Goal: Task Accomplishment & Management: Use online tool/utility

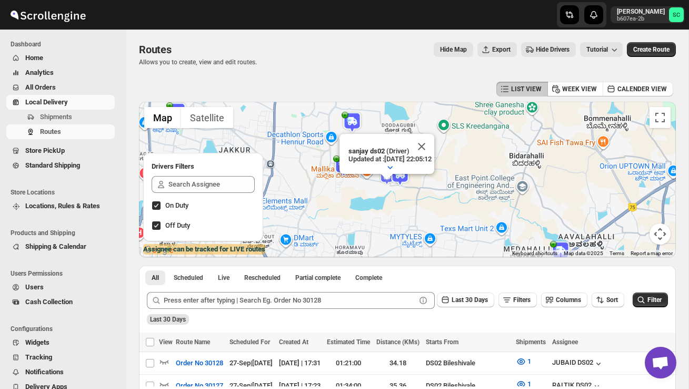
scroll to position [234, 0]
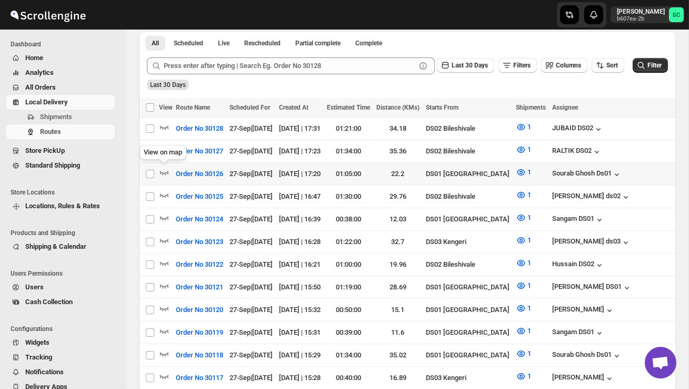
click at [162, 152] on div "View on map" at bounding box center [162, 154] width 51 height 23
click at [165, 152] on icon "button" at bounding box center [164, 149] width 11 height 11
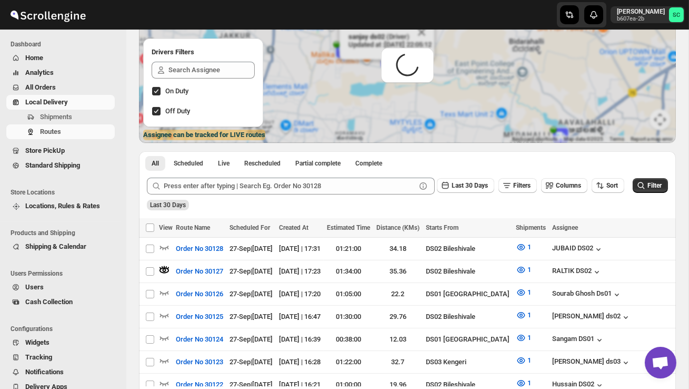
scroll to position [0, 0]
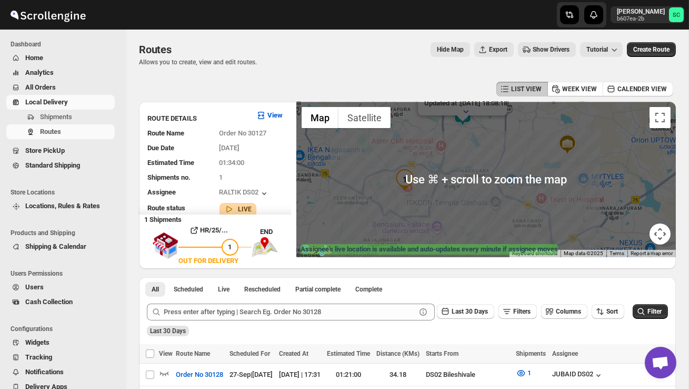
click at [427, 201] on div "Assignee : RALTIK DS02 Updated at : [DATE] 18:08:18 Duty mode Enabled Battery p…" at bounding box center [486, 179] width 380 height 155
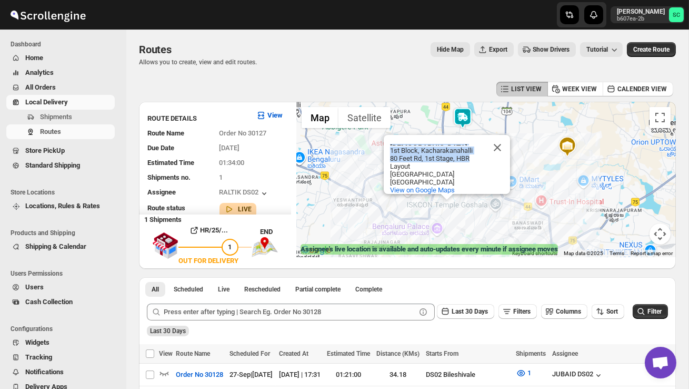
drag, startPoint x: 469, startPoint y: 138, endPoint x: 472, endPoint y: 159, distance: 20.8
click at [472, 160] on div "[DEMOGRAPHIC_DATA] Temple Goshala [GEOGRAPHIC_DATA] [GEOGRAPHIC_DATA][STREET_AD…" at bounding box center [447, 164] width 126 height 59
click at [492, 150] on button "Close" at bounding box center [497, 147] width 25 height 25
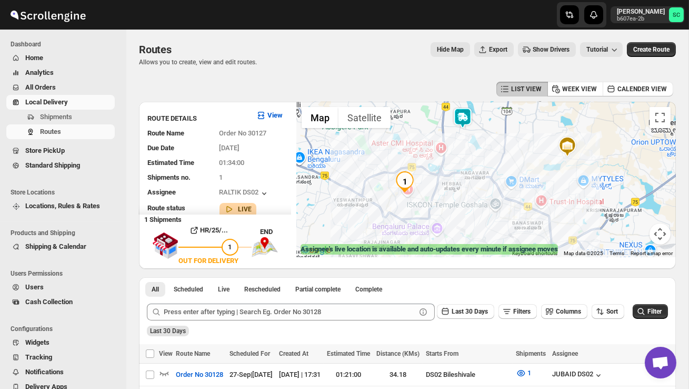
click at [464, 115] on img at bounding box center [462, 117] width 21 height 21
click at [468, 110] on img at bounding box center [462, 117] width 21 height 21
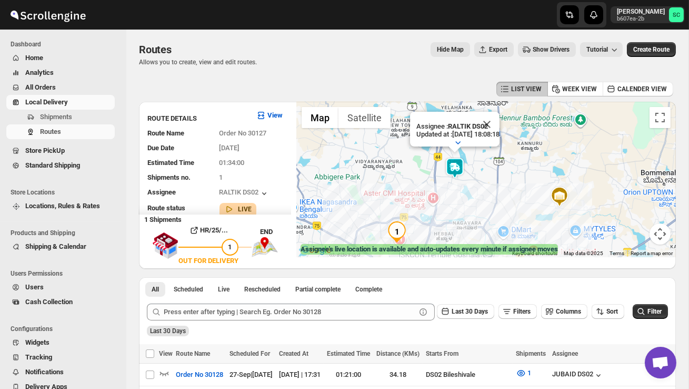
drag, startPoint x: 406, startPoint y: 206, endPoint x: 390, endPoint y: 163, distance: 46.2
click at [390, 164] on div "Assignee : RALTIK DS02 Updated at : [DATE] 18:08:18 Duty mode Enabled Battery p…" at bounding box center [486, 179] width 380 height 155
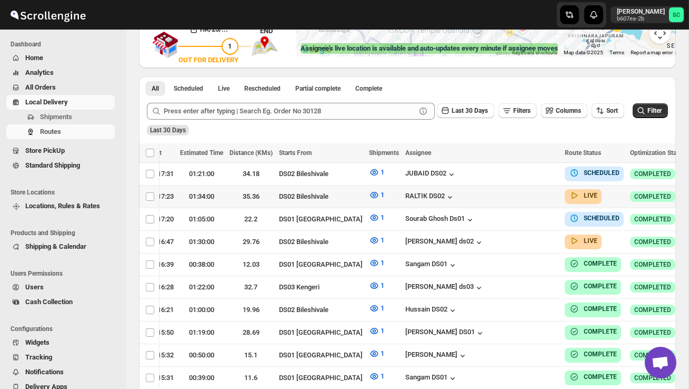
scroll to position [0, 151]
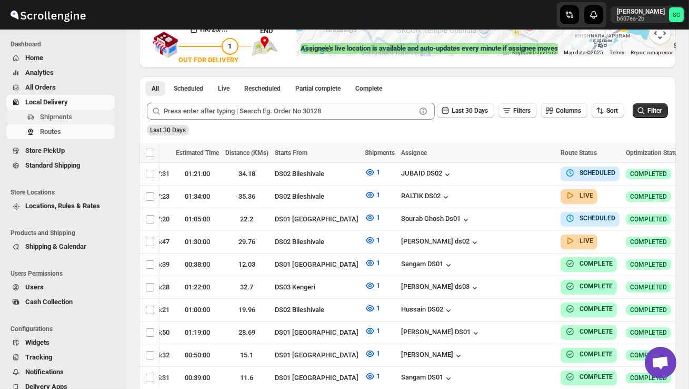
click at [68, 116] on span "Shipments" at bounding box center [56, 117] width 32 height 8
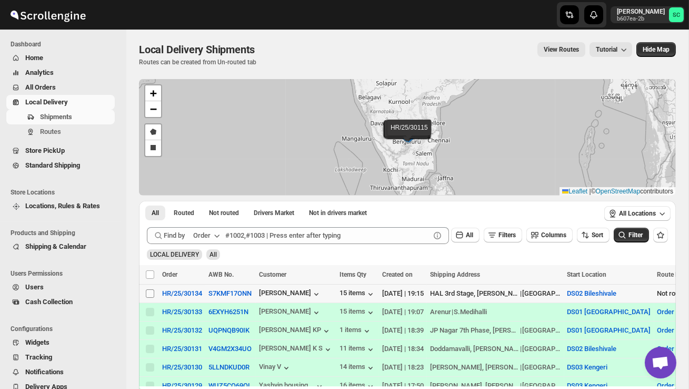
click at [148, 294] on input "Select shipment" at bounding box center [150, 293] width 8 height 8
checkbox input "true"
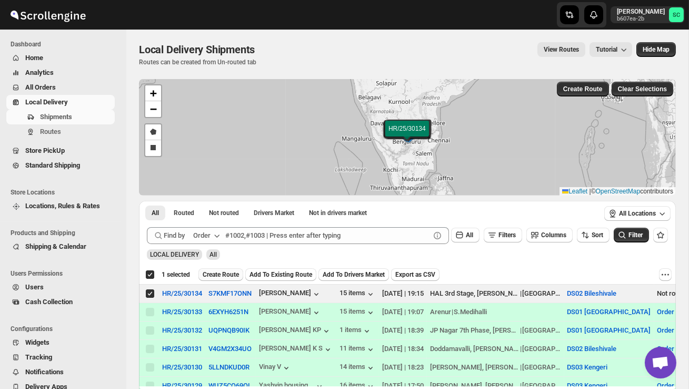
click at [209, 275] on span "Create Route" at bounding box center [221, 274] width 36 height 8
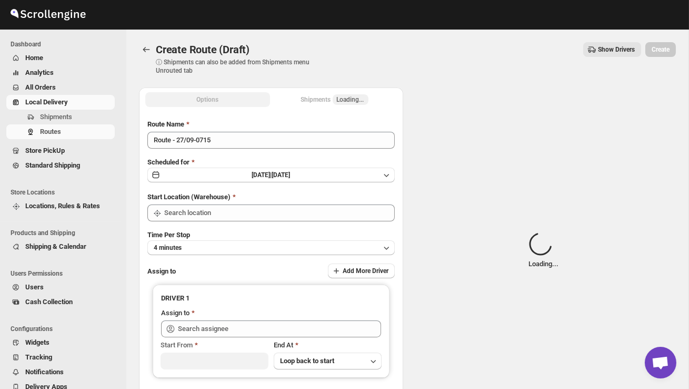
type input "DS02 Bileshivale"
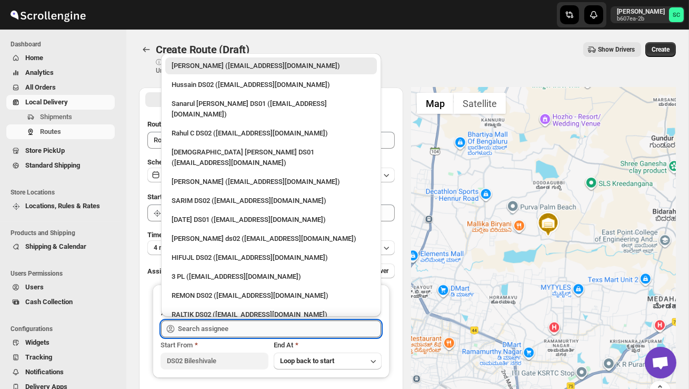
click at [207, 335] on input "text" at bounding box center [279, 328] width 203 height 17
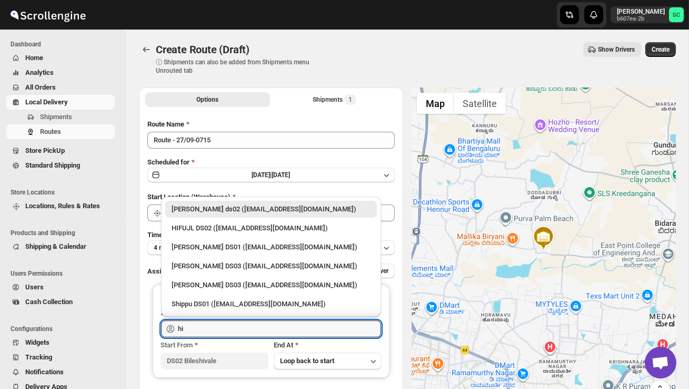
click at [235, 227] on div "HIFUJL DS02 ([EMAIL_ADDRESS][DOMAIN_NAME])" at bounding box center [271, 228] width 199 height 11
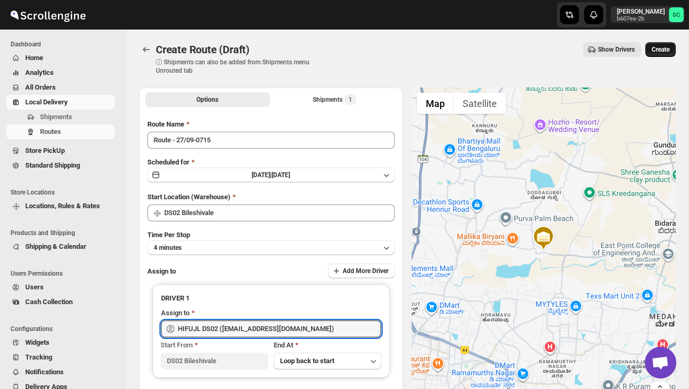
type input "HIFUJL DS02 ([EMAIL_ADDRESS][DOMAIN_NAME])"
click at [663, 49] on span "Create" at bounding box center [661, 49] width 18 height 8
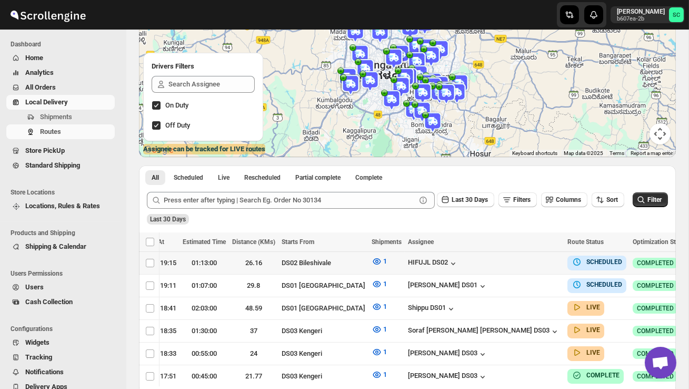
scroll to position [0, 151]
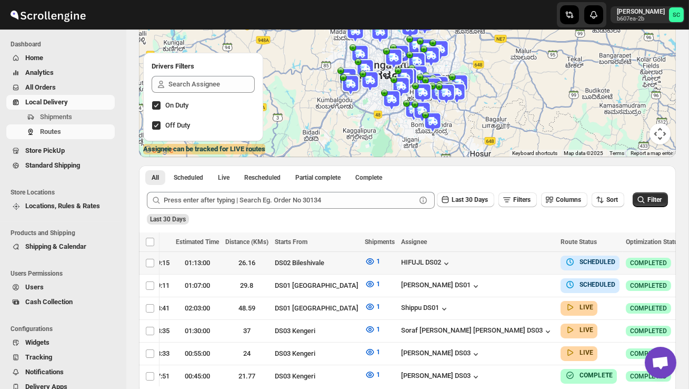
click at [689, 257] on icon "button" at bounding box center [695, 262] width 11 height 11
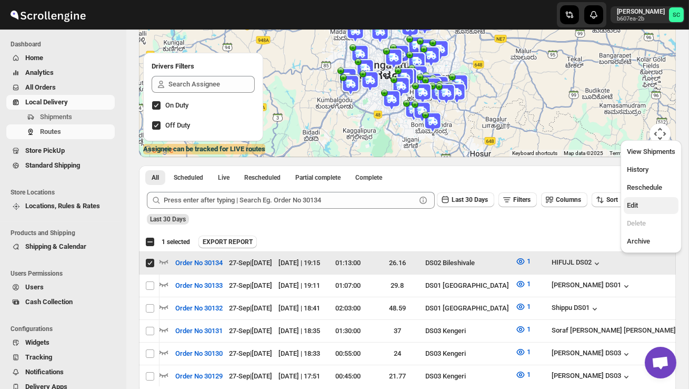
click at [644, 204] on span "Edit" at bounding box center [651, 205] width 48 height 11
checkbox input "false"
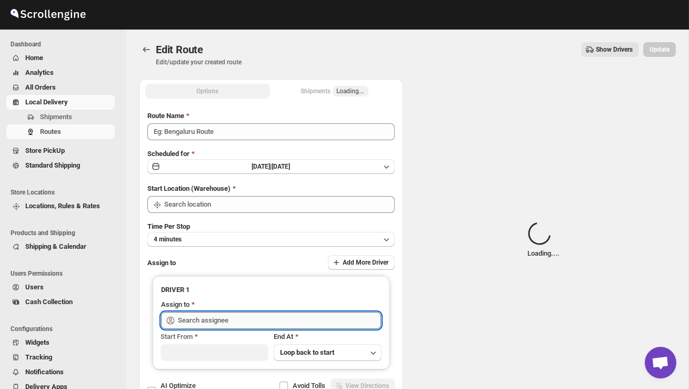
click at [262, 316] on input "text" at bounding box center [279, 320] width 203 height 17
type input "Order No 30134"
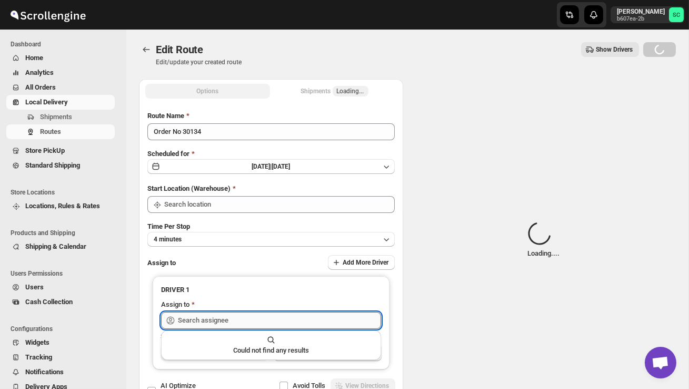
type input "DS02 Bileshivale"
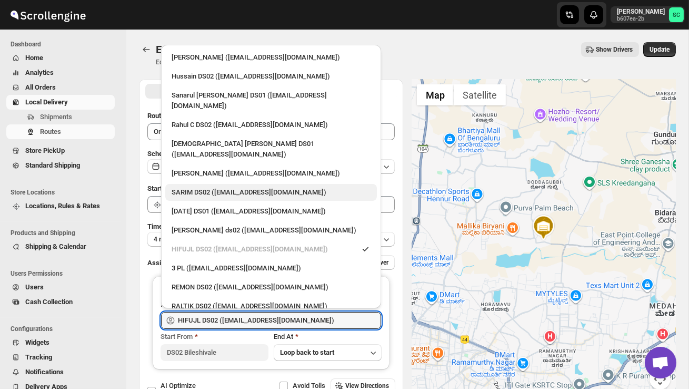
click at [217, 187] on div "SARIM DS02 ([EMAIL_ADDRESS][DOMAIN_NAME])" at bounding box center [271, 192] width 199 height 11
type input "SARIM DS02 ([EMAIL_ADDRESS][DOMAIN_NAME])"
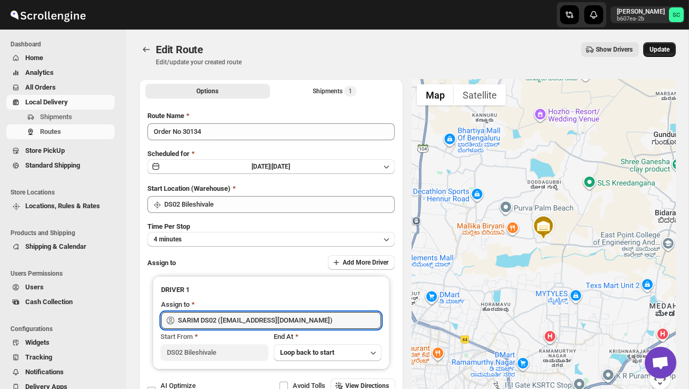
click at [667, 47] on span "Update" at bounding box center [660, 49] width 20 height 8
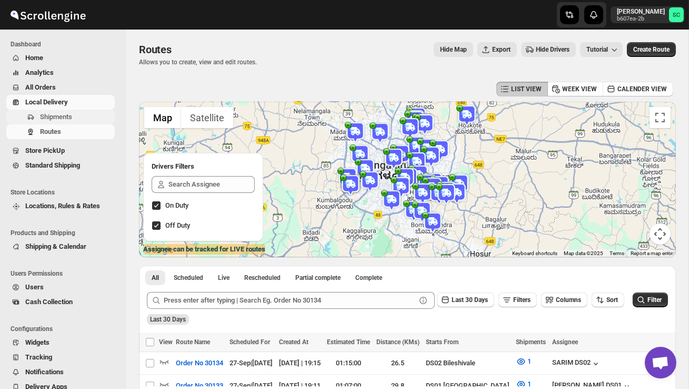
click at [65, 118] on span "Shipments" at bounding box center [56, 117] width 32 height 8
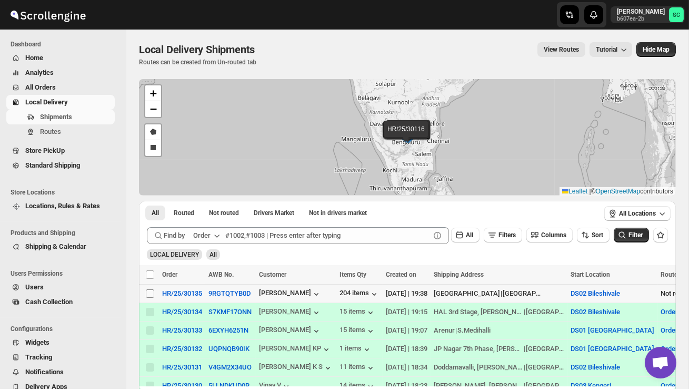
click at [148, 295] on input "Select shipment" at bounding box center [150, 293] width 8 height 8
checkbox input "true"
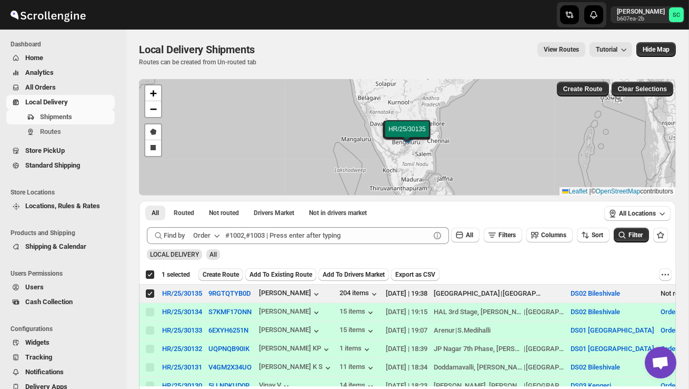
click at [231, 280] on button "Create Route" at bounding box center [221, 274] width 45 height 13
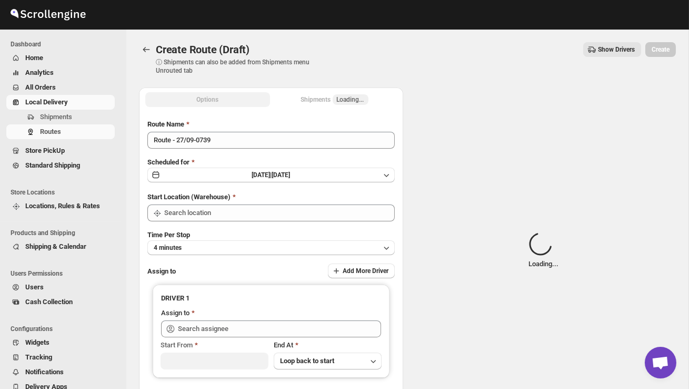
type input "DS02 Bileshivale"
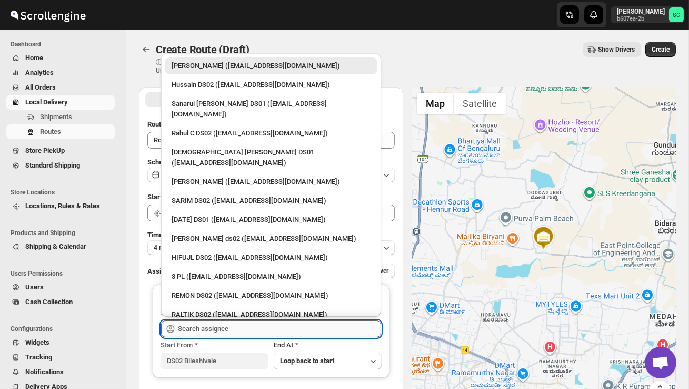
click at [227, 322] on input "text" at bounding box center [279, 328] width 203 height 17
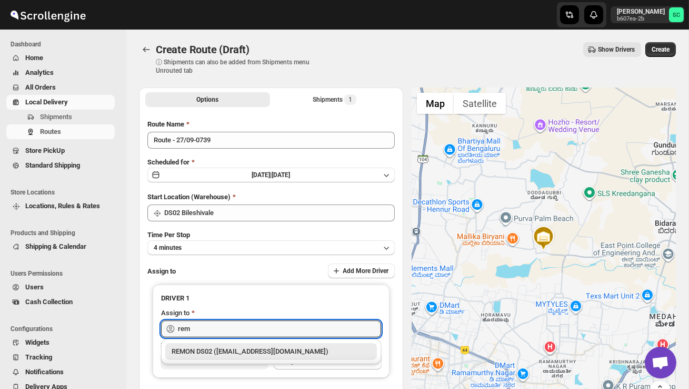
click at [249, 352] on div "REMON DS02 ([EMAIL_ADDRESS][DOMAIN_NAME])" at bounding box center [271, 351] width 199 height 11
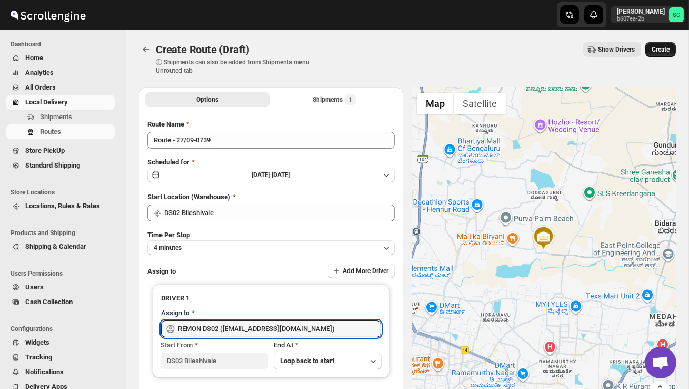
type input "REMON DS02 ([EMAIL_ADDRESS][DOMAIN_NAME])"
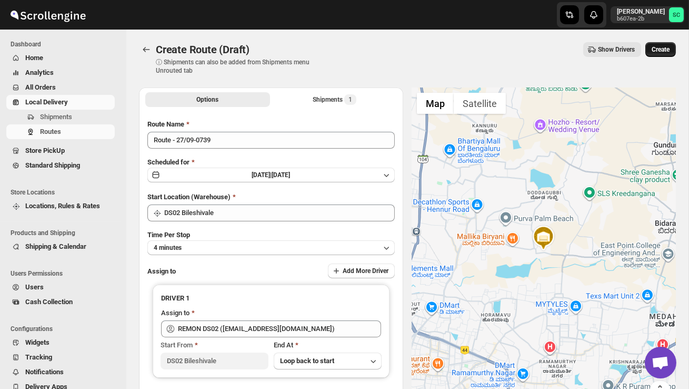
click at [658, 51] on span "Create" at bounding box center [661, 49] width 18 height 8
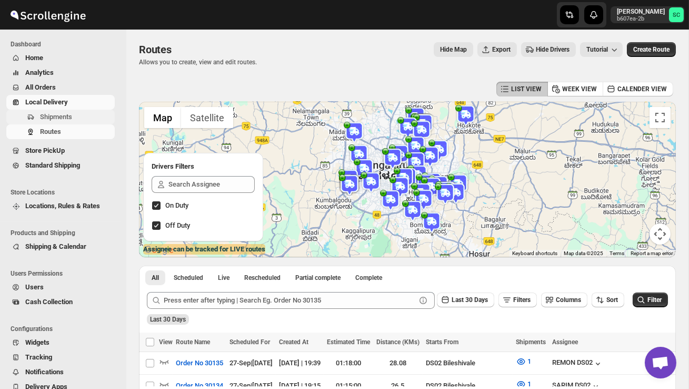
click at [80, 117] on span "Shipments" at bounding box center [76, 117] width 73 height 11
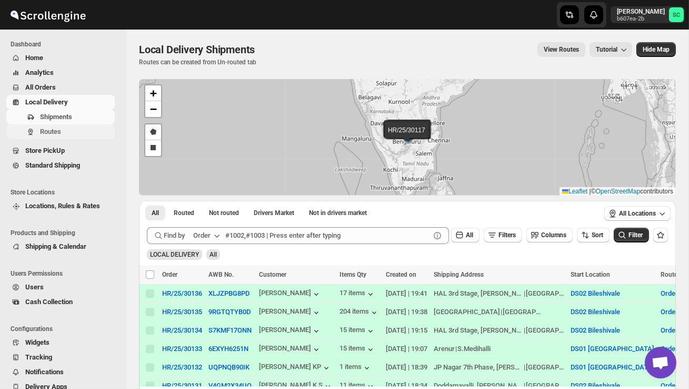
click at [78, 130] on span "Routes" at bounding box center [76, 131] width 73 height 11
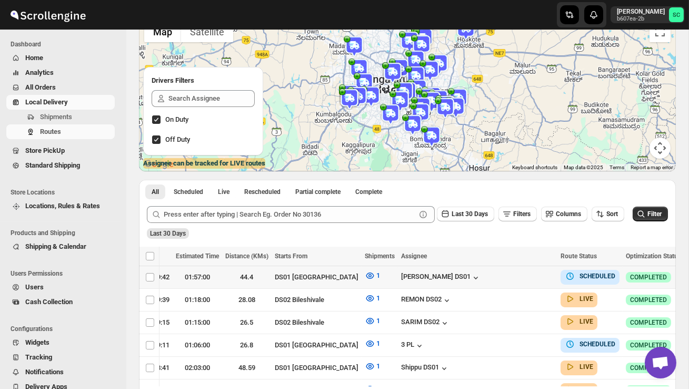
scroll to position [0, 151]
click at [689, 275] on icon "button" at bounding box center [695, 276] width 11 height 11
checkbox input "true"
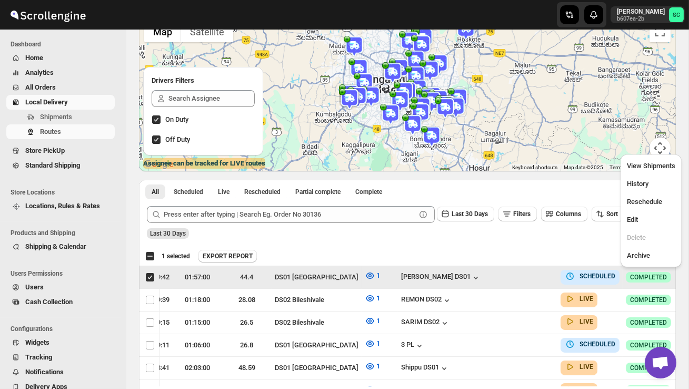
scroll to position [0, 1]
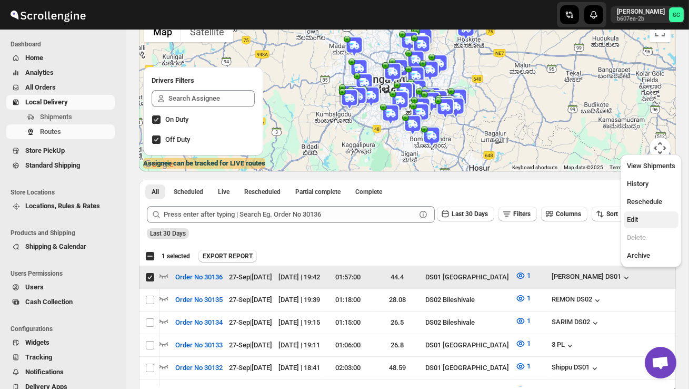
click at [644, 222] on span "Edit" at bounding box center [651, 219] width 48 height 11
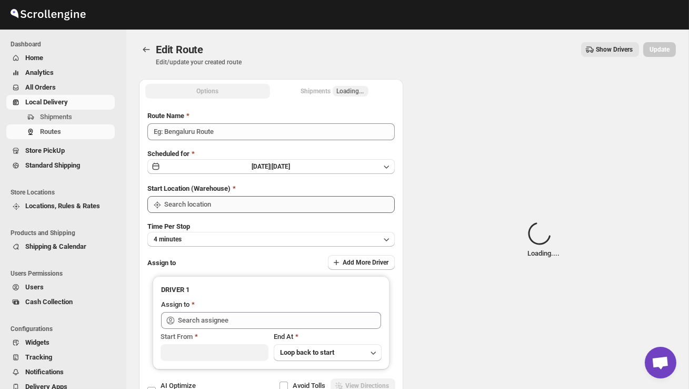
type input "Order No 30136"
type input "DS01 [GEOGRAPHIC_DATA]"
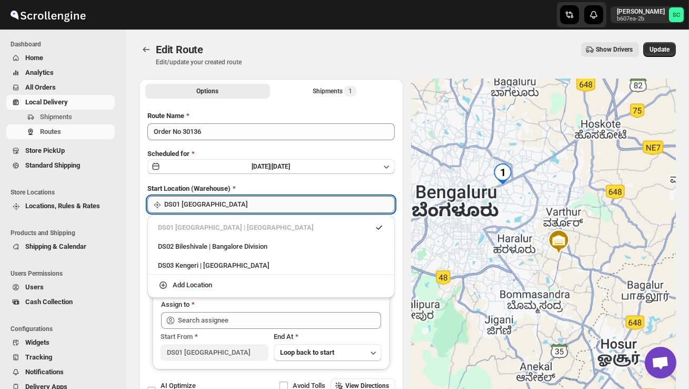
type input "[PERSON_NAME] DS01 ([EMAIL_ADDRESS][DOMAIN_NAME])"
click at [269, 204] on input "DS01 [GEOGRAPHIC_DATA]" at bounding box center [279, 204] width 231 height 17
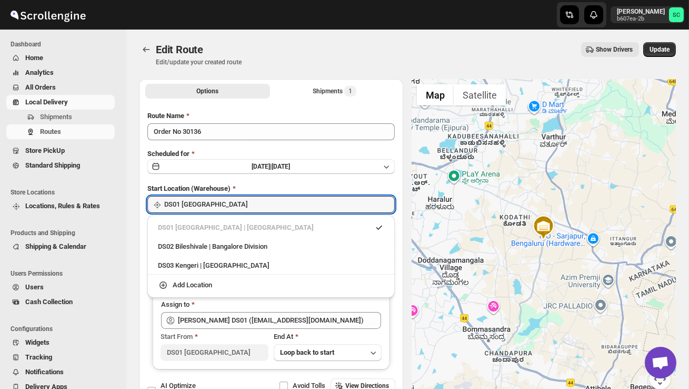
click at [257, 244] on div "DS02 Bileshivale | Bangalore Division" at bounding box center [271, 246] width 226 height 11
type input "DS02 Bileshivale"
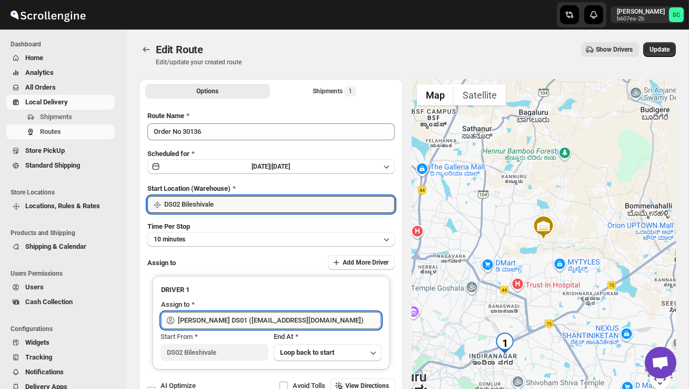
click at [245, 325] on input "[PERSON_NAME] DS01 ([EMAIL_ADDRESS][DOMAIN_NAME])" at bounding box center [279, 320] width 203 height 17
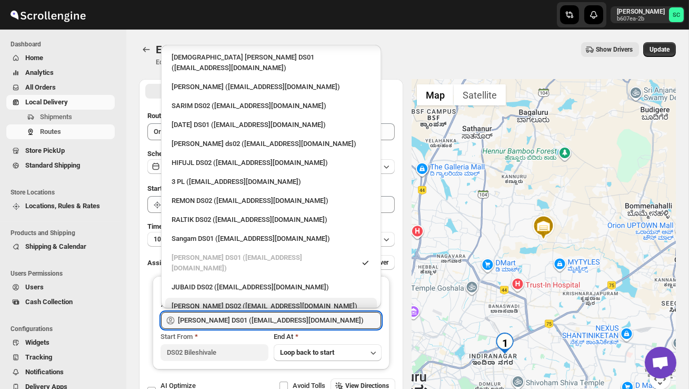
scroll to position [106, 0]
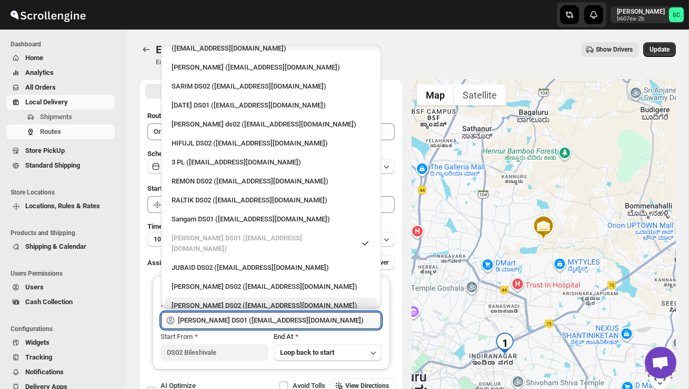
click at [209, 300] on div "[PERSON_NAME] DS02 ([EMAIL_ADDRESS][DOMAIN_NAME])" at bounding box center [271, 305] width 199 height 11
type input "[PERSON_NAME] DS02 ([EMAIL_ADDRESS][DOMAIN_NAME])"
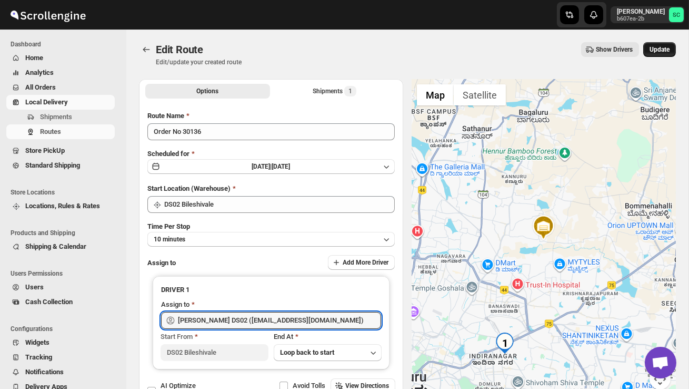
click at [659, 44] on button "Update" at bounding box center [659, 49] width 33 height 15
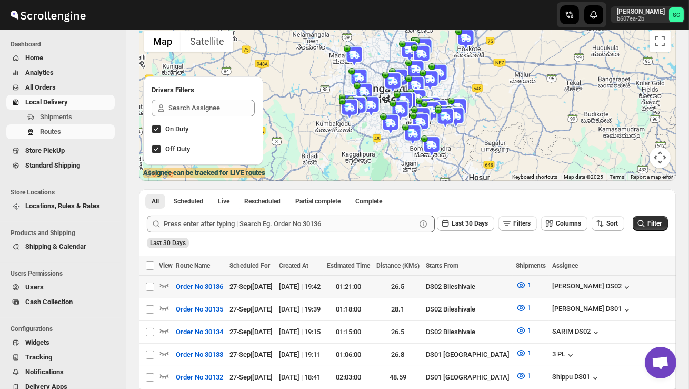
scroll to position [77, 0]
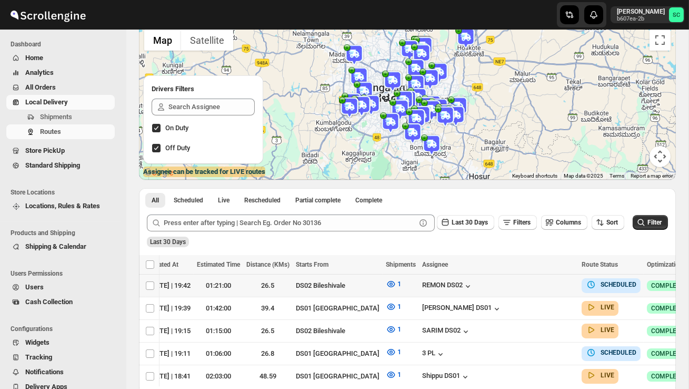
scroll to position [0, 151]
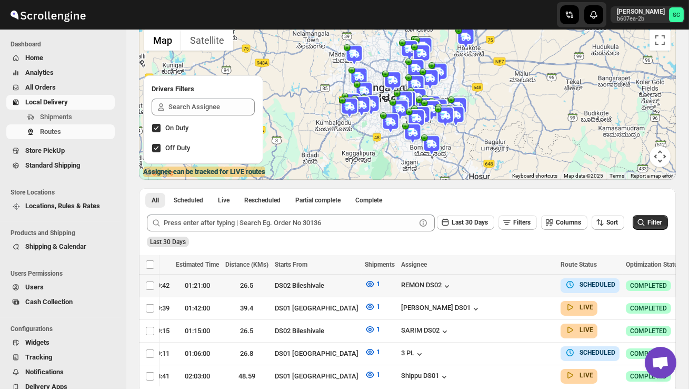
click at [689, 281] on icon "button" at bounding box center [695, 285] width 11 height 11
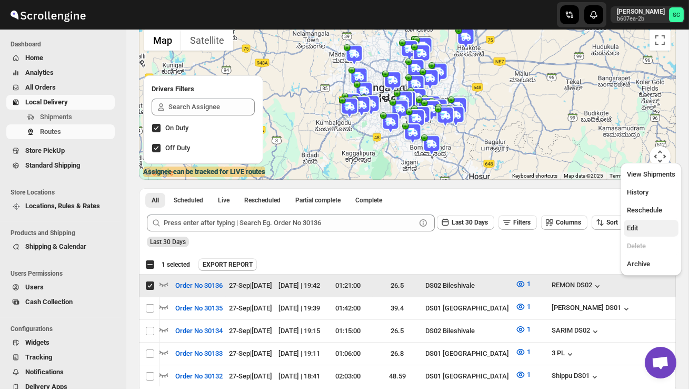
click at [640, 225] on span "Edit" at bounding box center [651, 228] width 48 height 11
checkbox input "false"
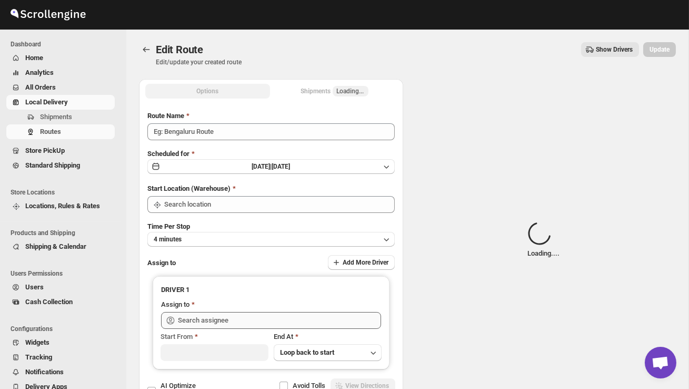
type input "Order No 30136"
type input "DS02 Bileshivale"
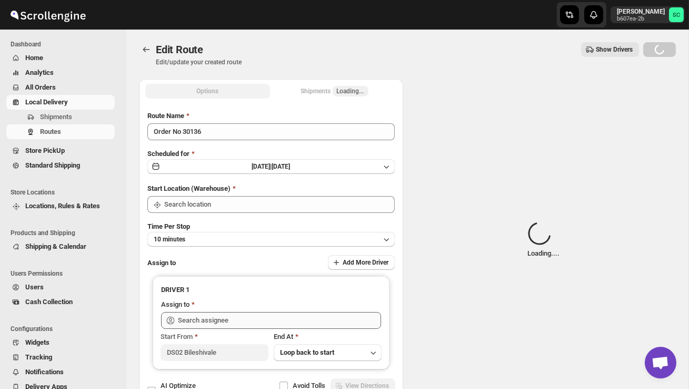
type input "DS02 Bileshivale"
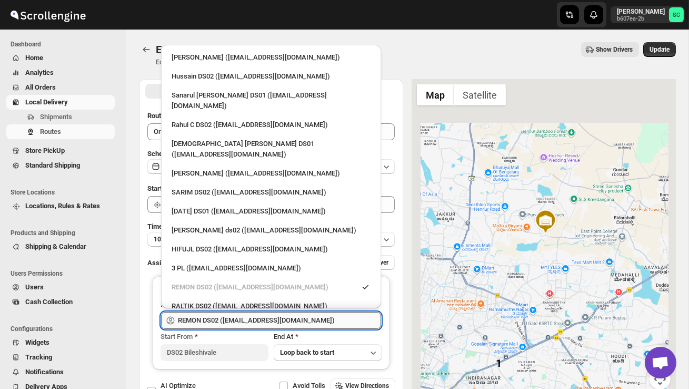
click at [276, 317] on input "REMON DS02 ([EMAIL_ADDRESS][DOMAIN_NAME])" at bounding box center [279, 320] width 203 height 17
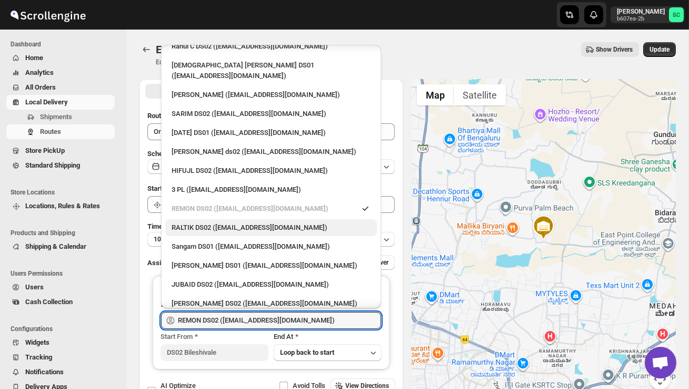
scroll to position [79, 0]
click at [221, 313] on div "[PERSON_NAME] DS02 ([EMAIL_ADDRESS][DOMAIN_NAME])" at bounding box center [271, 321] width 212 height 17
type input "[PERSON_NAME] DS02 ([EMAIL_ADDRESS][DOMAIN_NAME])"
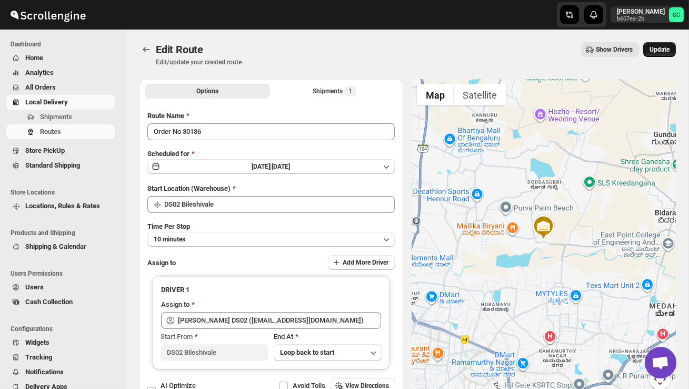
click at [652, 56] on button "Update" at bounding box center [659, 49] width 33 height 15
